Goal: Task Accomplishment & Management: Manage account settings

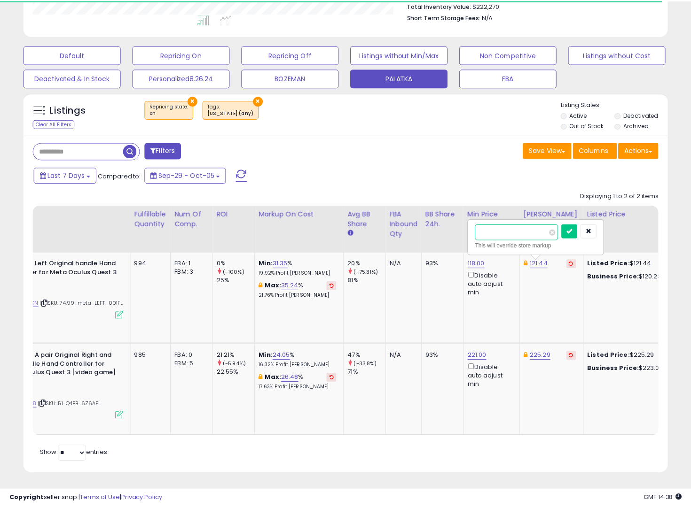
scroll to position [469695, 469514]
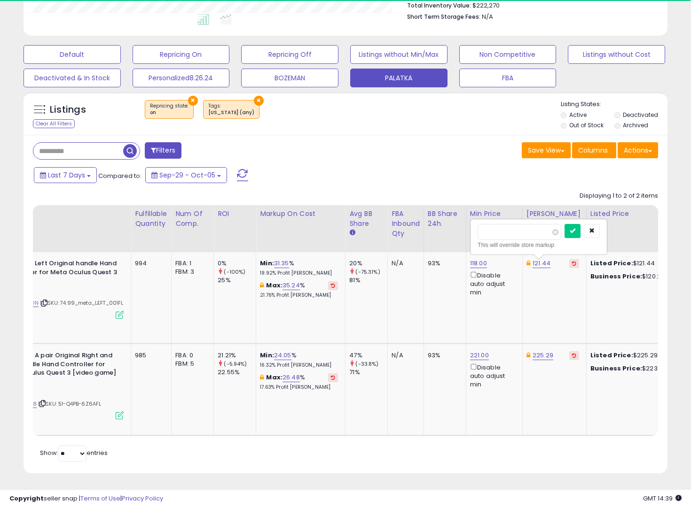
click at [492, 173] on div "Last 7 Days Compared to: Sep-29 - Oct-05" at bounding box center [265, 176] width 469 height 21
click at [594, 234] on icon "button" at bounding box center [592, 231] width 6 height 6
click at [366, 94] on div "Listings Clear All Filters × Repricing state : on × Tags" at bounding box center [345, 113] width 644 height 43
click at [322, 130] on div "Listings Clear All Filters × Repricing state : on" at bounding box center [345, 116] width 644 height 32
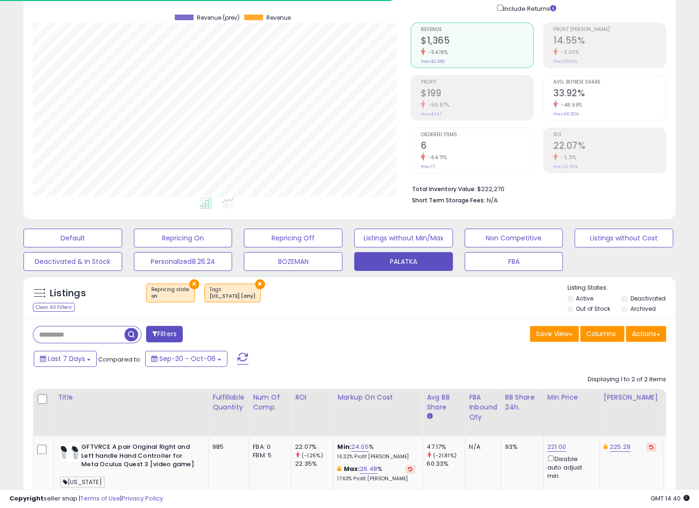
scroll to position [67, 0]
